Goal: Information Seeking & Learning: Learn about a topic

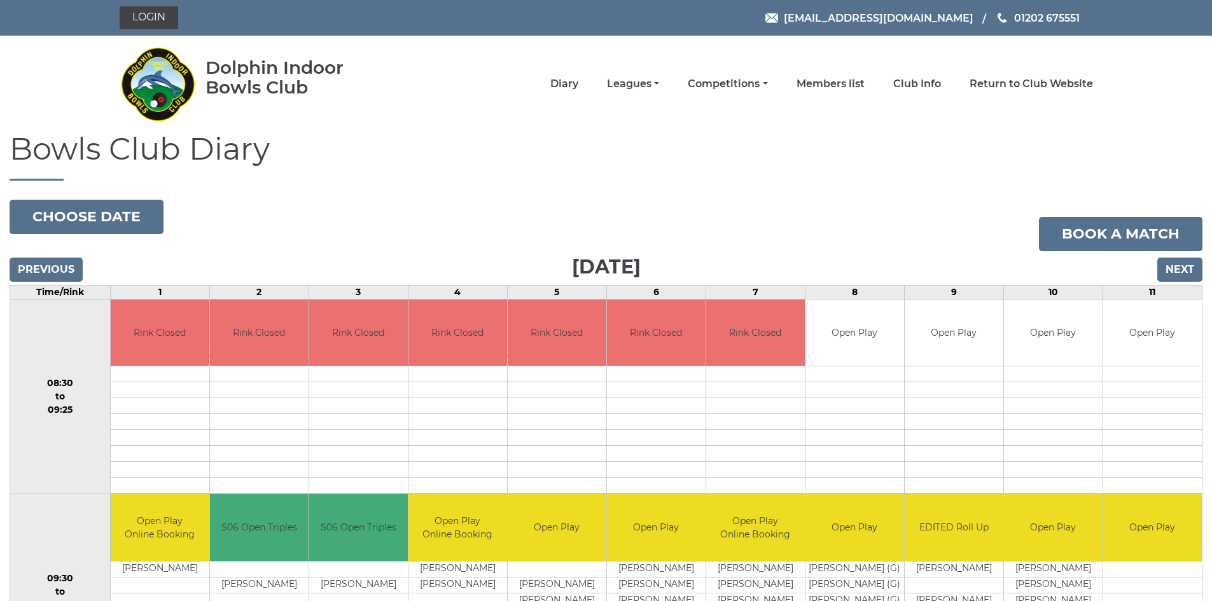
click at [981, 179] on h1 "Bowls Club Diary" at bounding box center [606, 156] width 1193 height 48
click at [757, 90] on link "Competitions" at bounding box center [728, 85] width 80 height 14
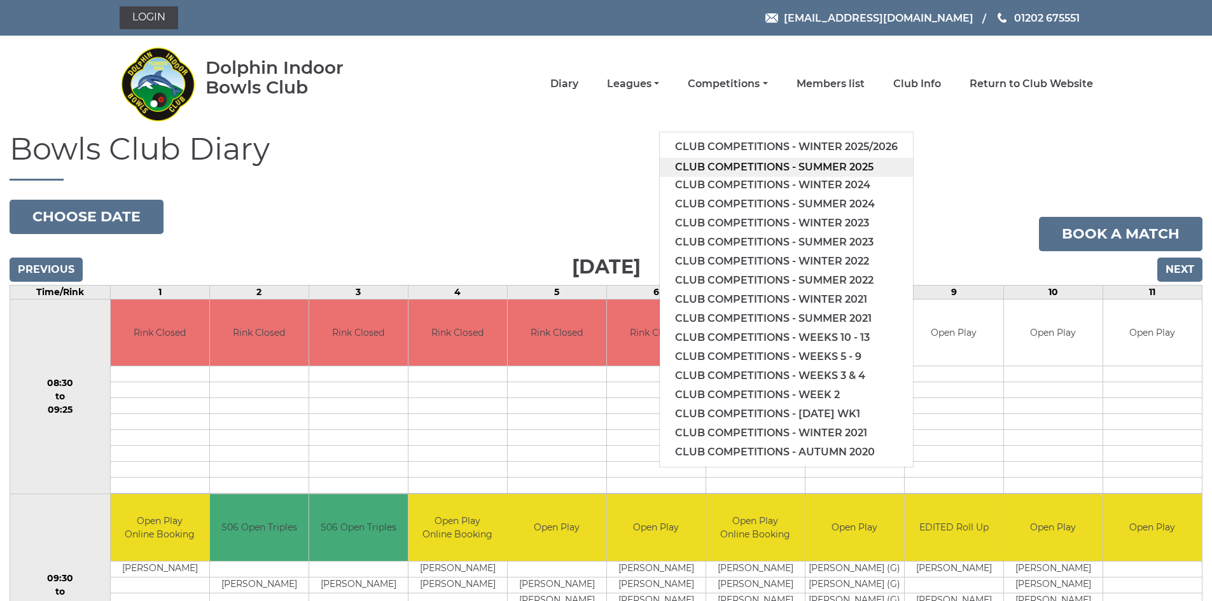
click at [803, 164] on link "Club competitions - Summer 2025" at bounding box center [786, 167] width 253 height 19
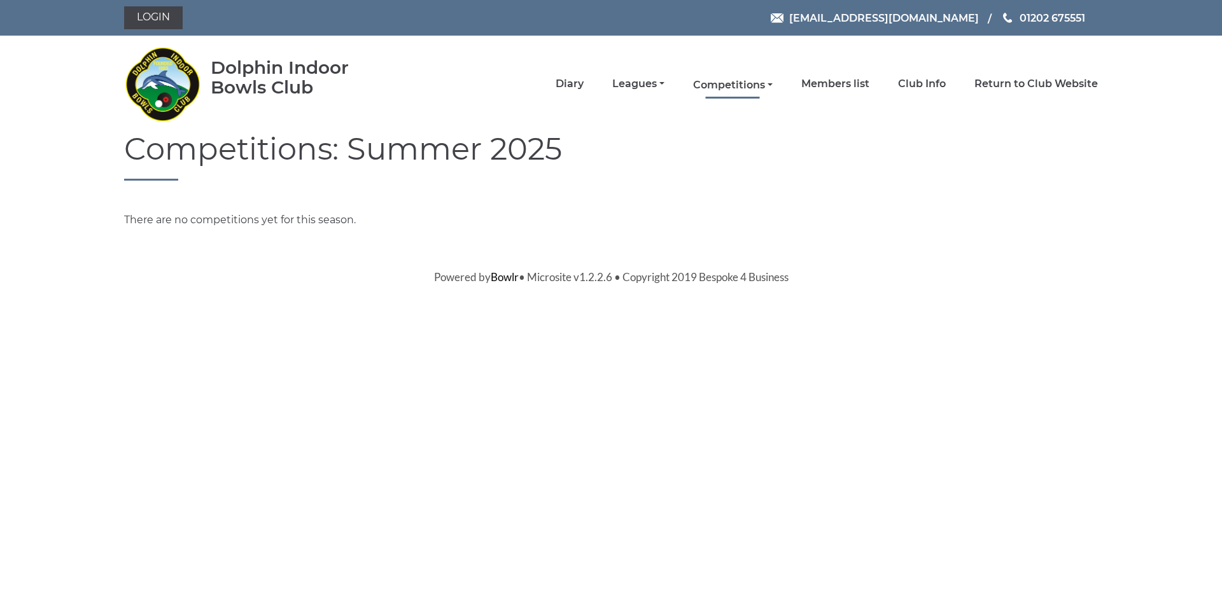
click at [716, 83] on link "Competitions" at bounding box center [733, 85] width 80 height 14
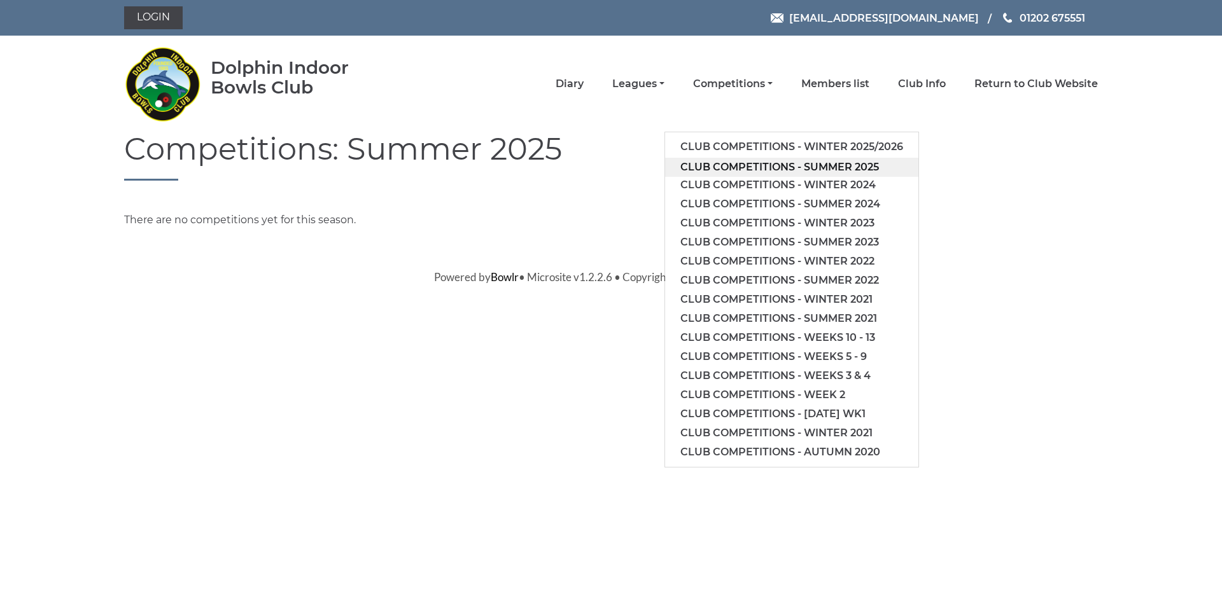
click at [741, 171] on link "Club competitions - Summer 2025" at bounding box center [791, 167] width 253 height 19
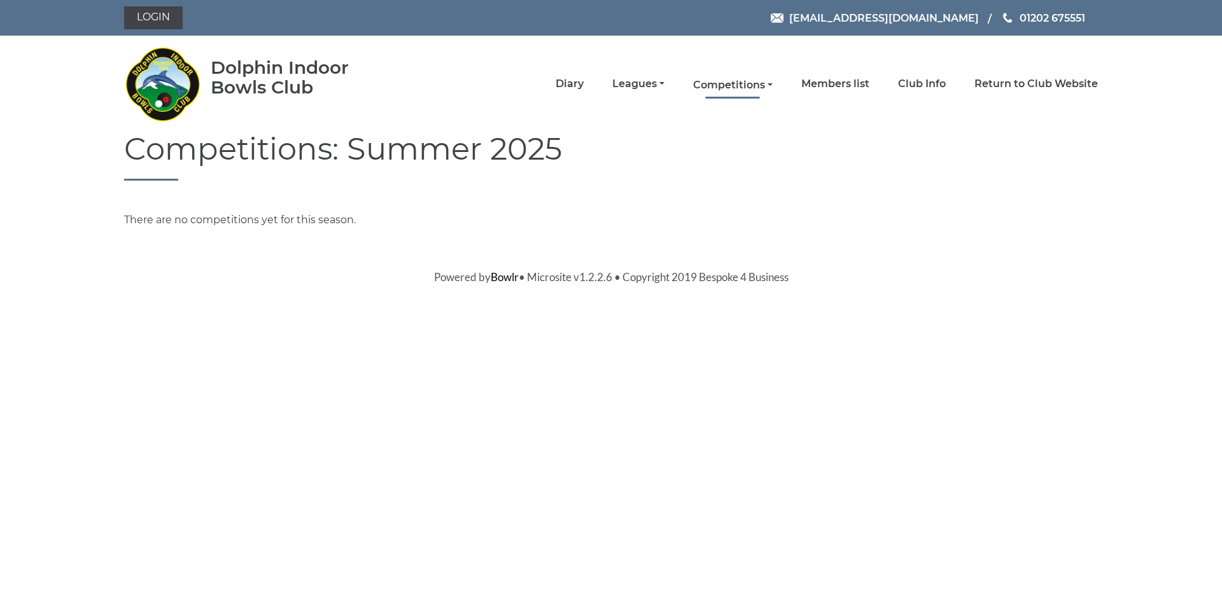
click at [752, 83] on link "Competitions" at bounding box center [733, 85] width 80 height 14
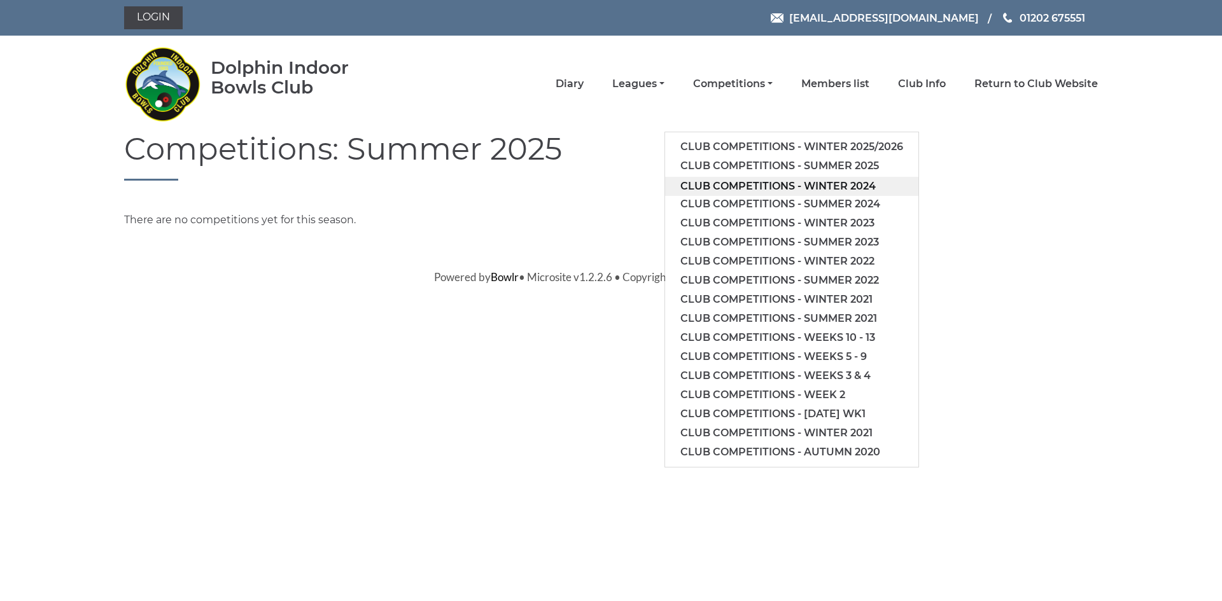
click at [764, 188] on link "Club competitions - Winter 2024" at bounding box center [791, 186] width 253 height 19
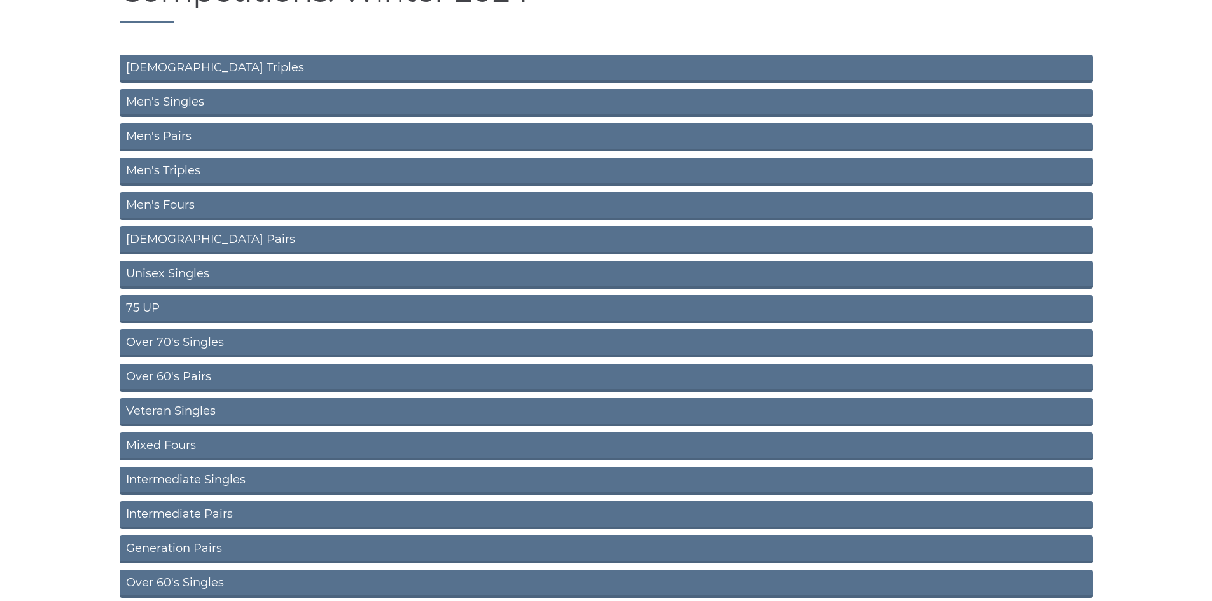
scroll to position [127, 0]
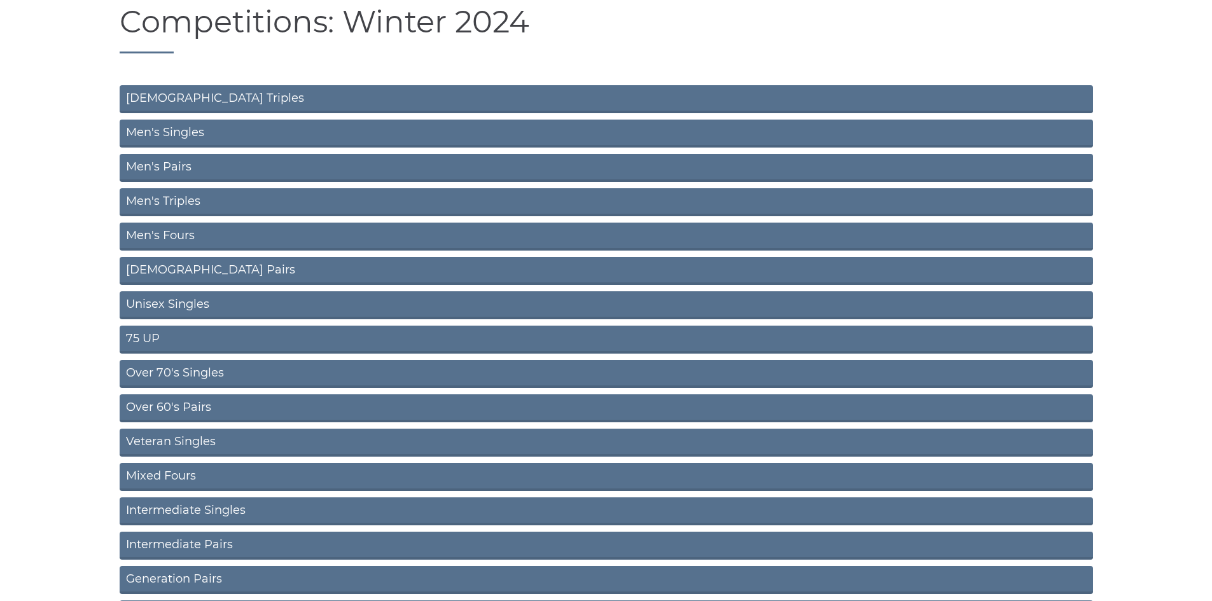
click at [528, 99] on link "[DEMOGRAPHIC_DATA] Triples" at bounding box center [606, 99] width 973 height 28
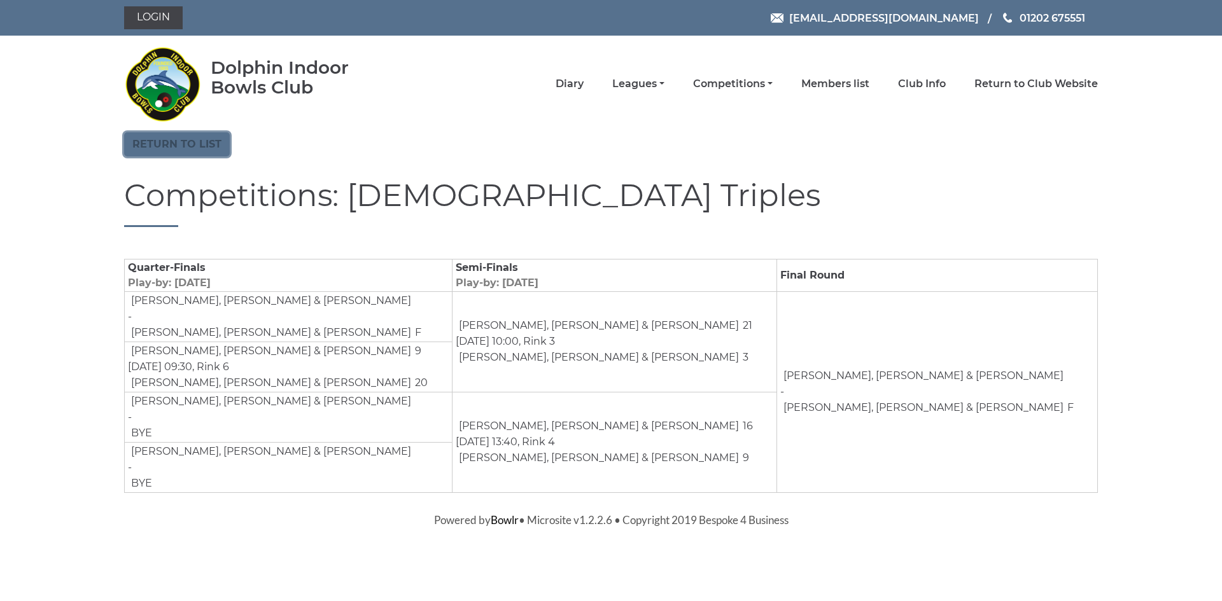
click at [181, 154] on link "Return to list" at bounding box center [177, 144] width 106 height 24
